Goal: Information Seeking & Learning: Find specific fact

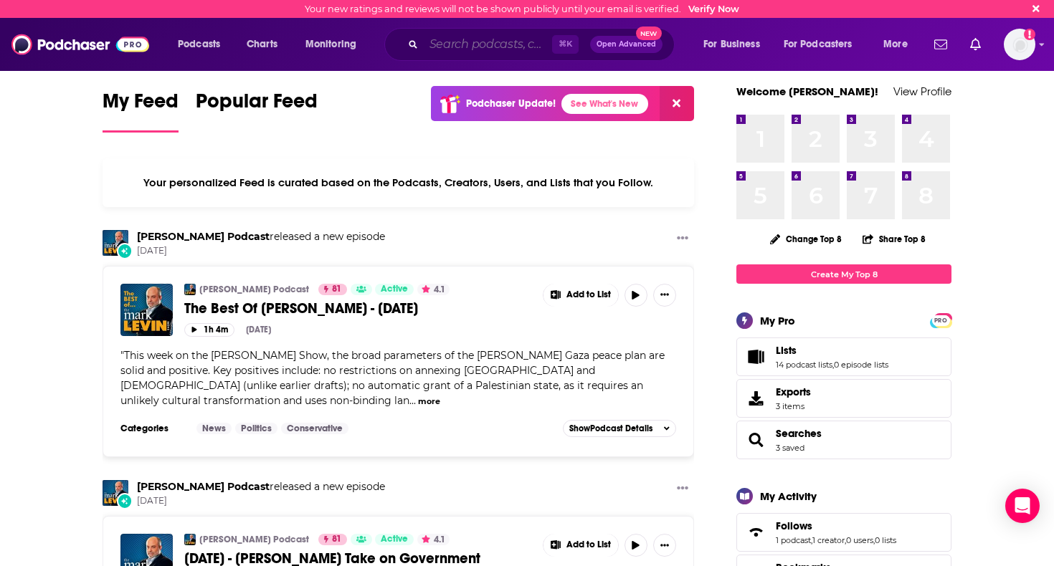
click at [489, 44] on input "Search podcasts, credits, & more..." at bounding box center [488, 44] width 128 height 23
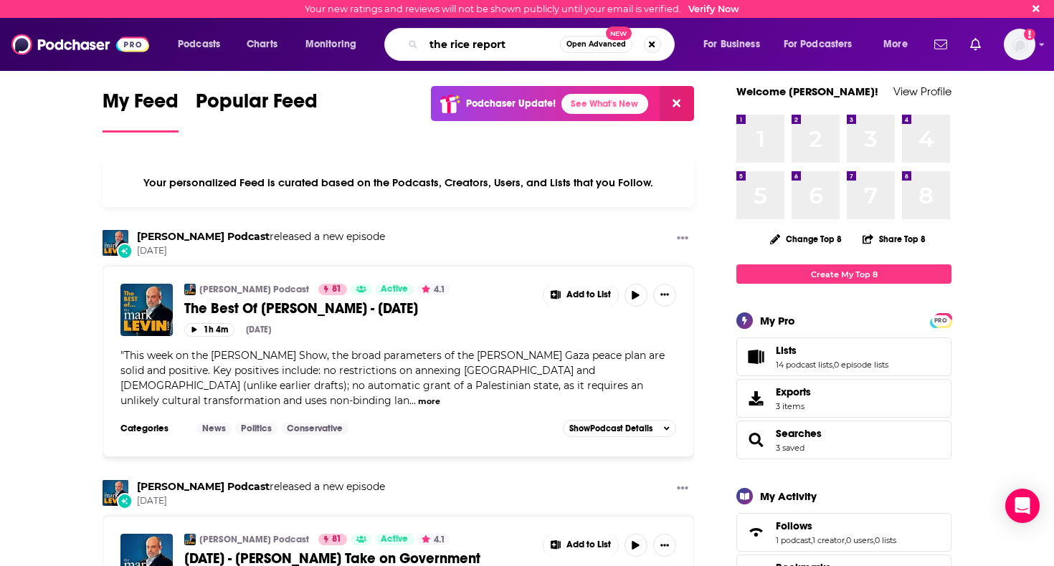
type input "the rice report"
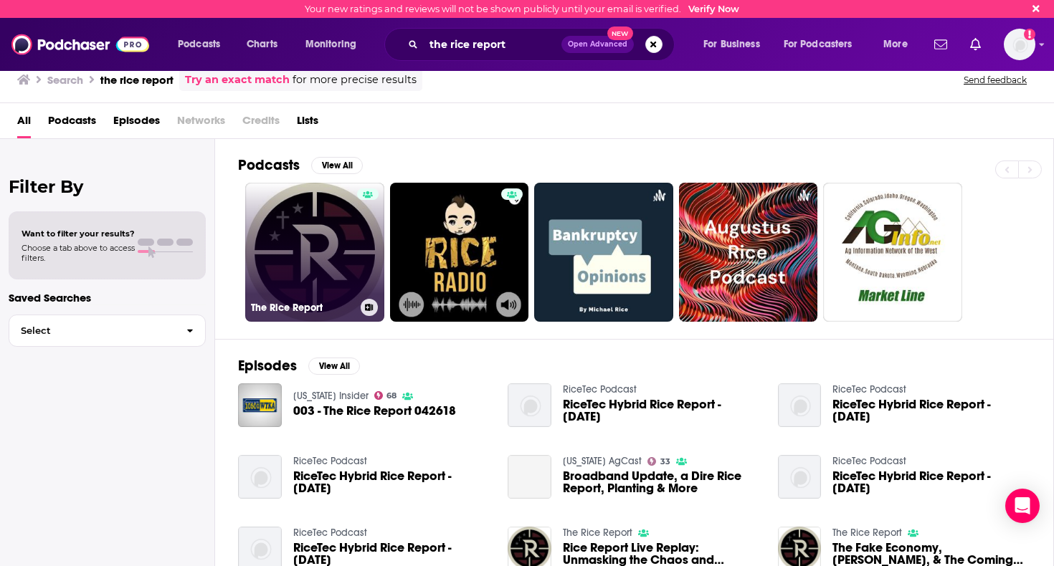
click at [308, 226] on link "The Rice Report" at bounding box center [314, 252] width 139 height 139
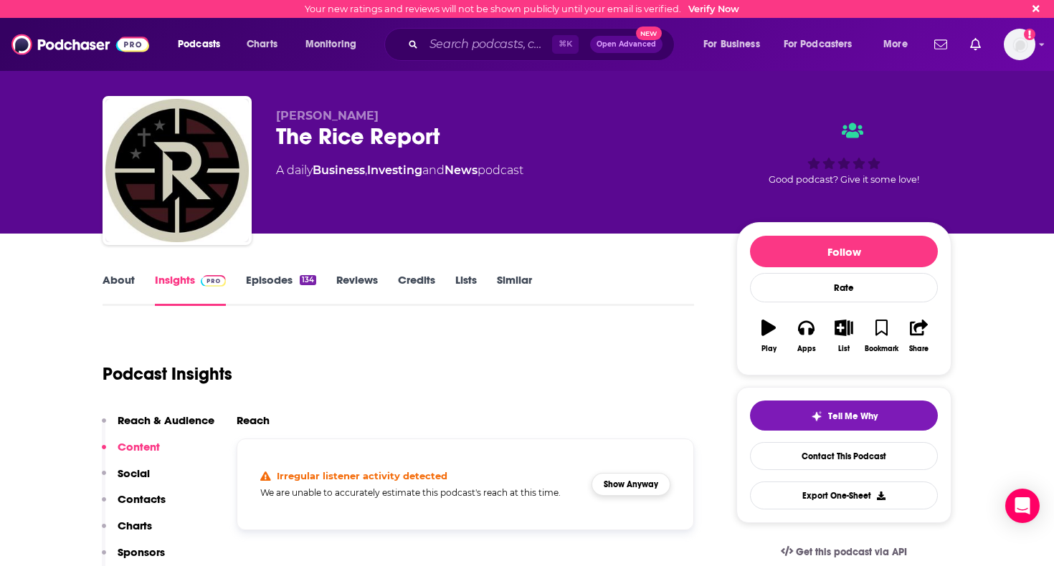
click at [634, 489] on button "Show Anyway" at bounding box center [630, 484] width 79 height 23
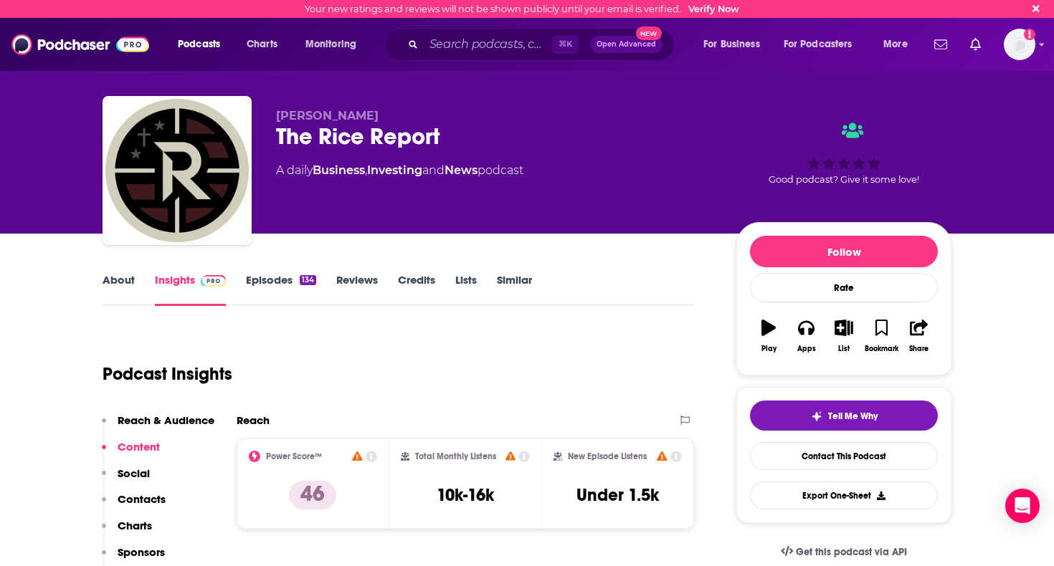
scroll to position [99, 0]
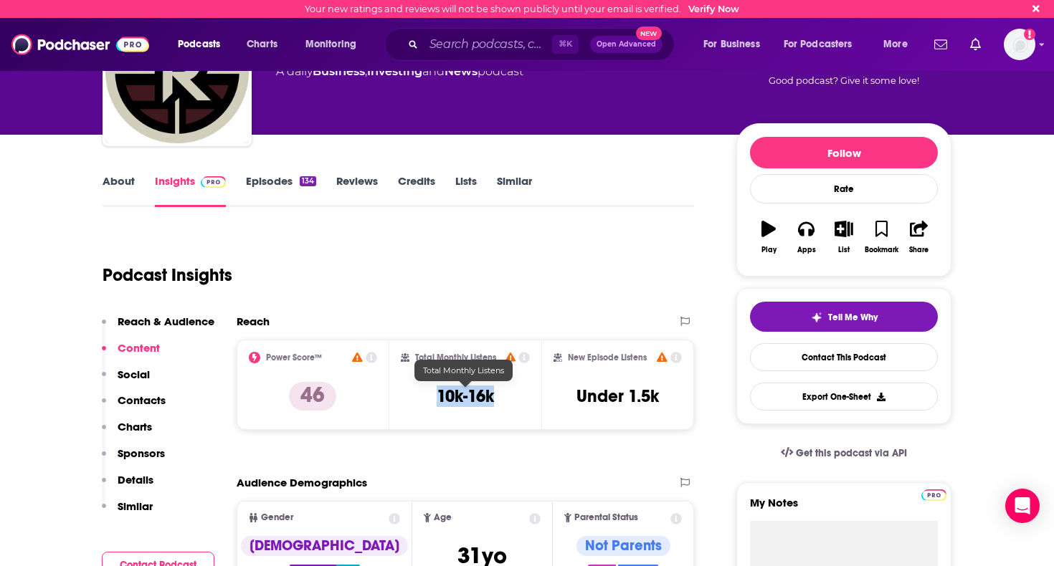
drag, startPoint x: 431, startPoint y: 397, endPoint x: 495, endPoint y: 396, distance: 63.8
click at [495, 396] on div "Total Monthly Listens 10k-16k" at bounding box center [466, 385] width 130 height 66
copy h3 "10k-16k"
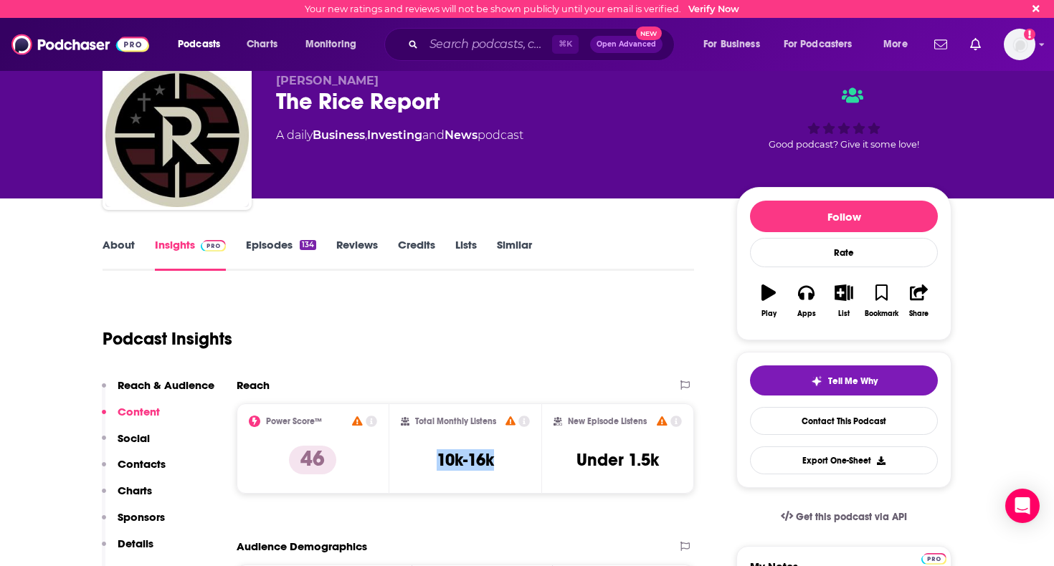
scroll to position [19, 0]
